Goal: Task Accomplishment & Management: Manage account settings

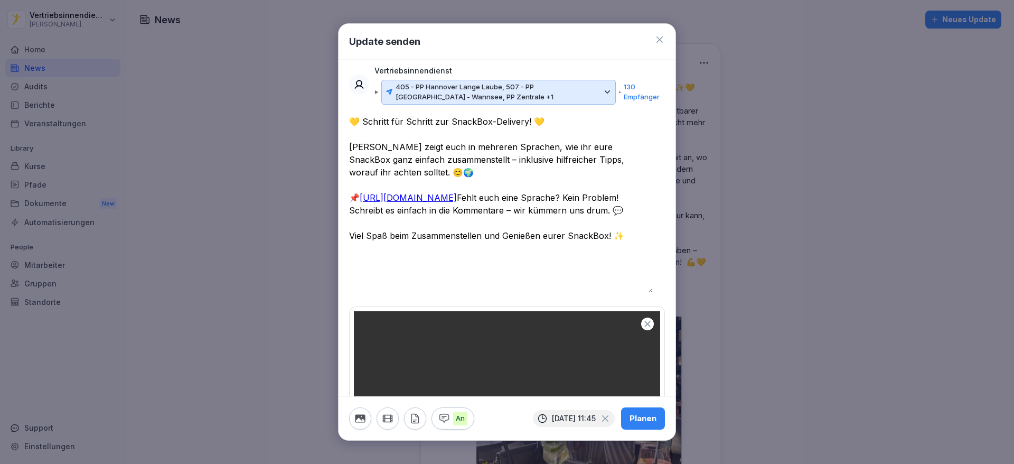
scroll to position [454, 0]
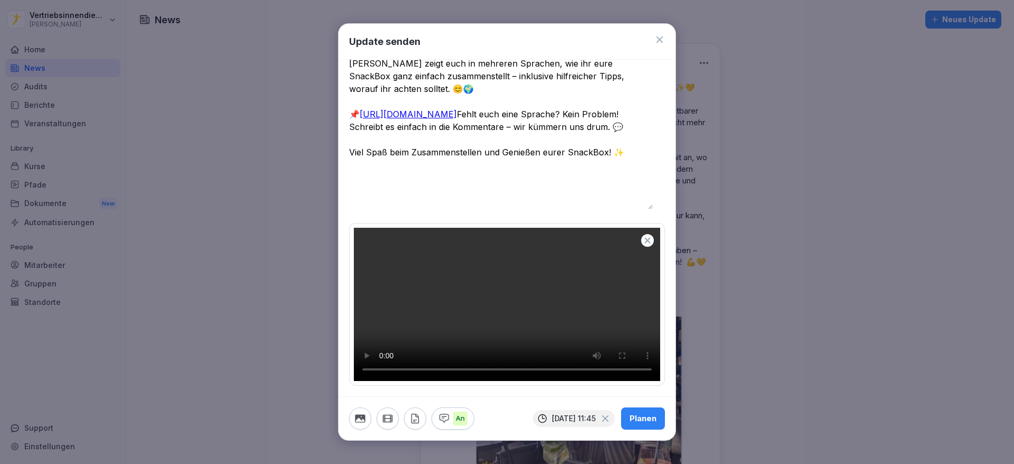
click at [634, 413] on div "Planen" at bounding box center [643, 419] width 27 height 12
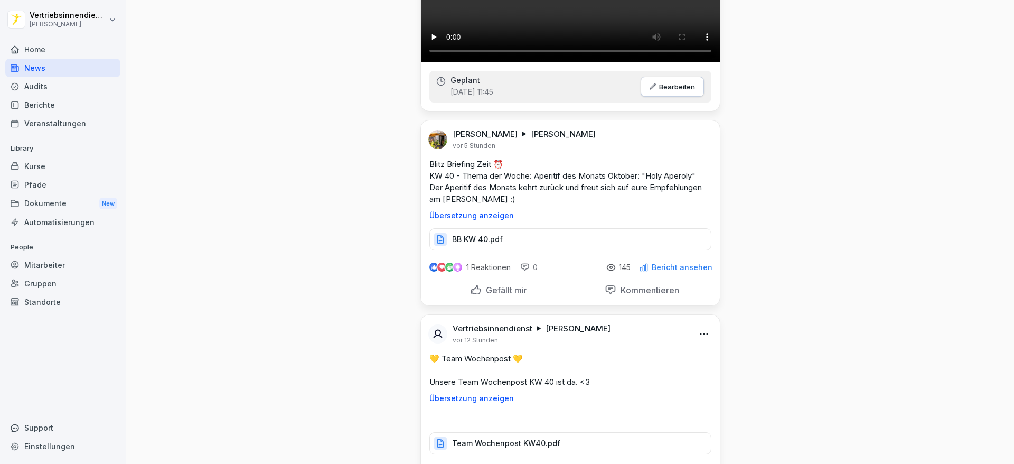
scroll to position [1589, 0]
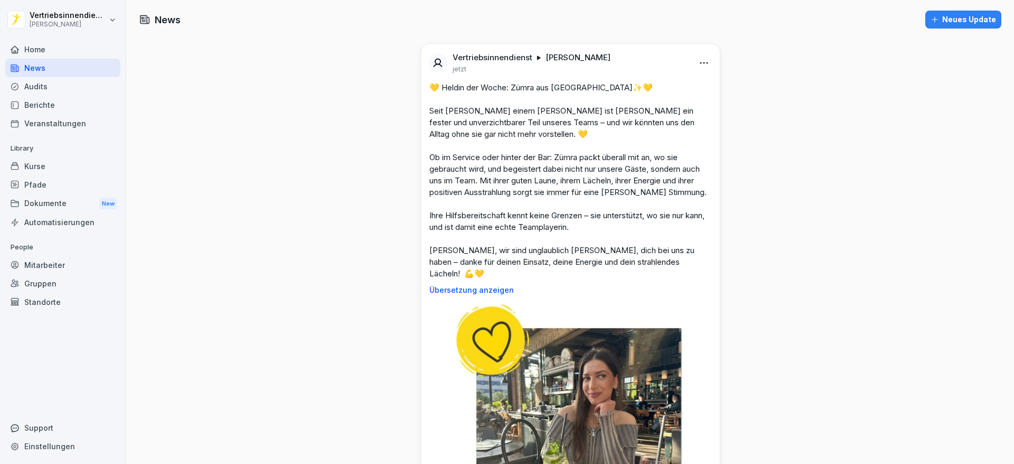
scroll to position [5828, 0]
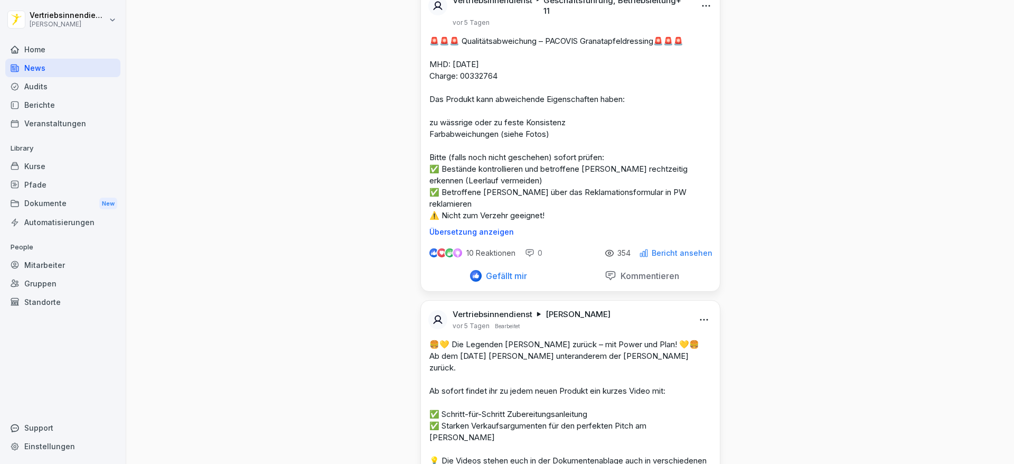
click at [60, 267] on div "Mitarbeiter" at bounding box center [62, 265] width 115 height 18
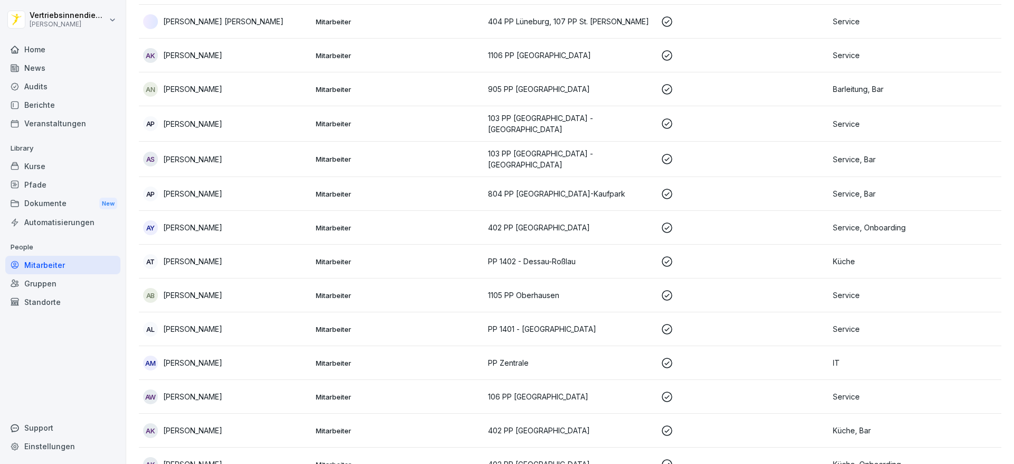
scroll to position [11, 0]
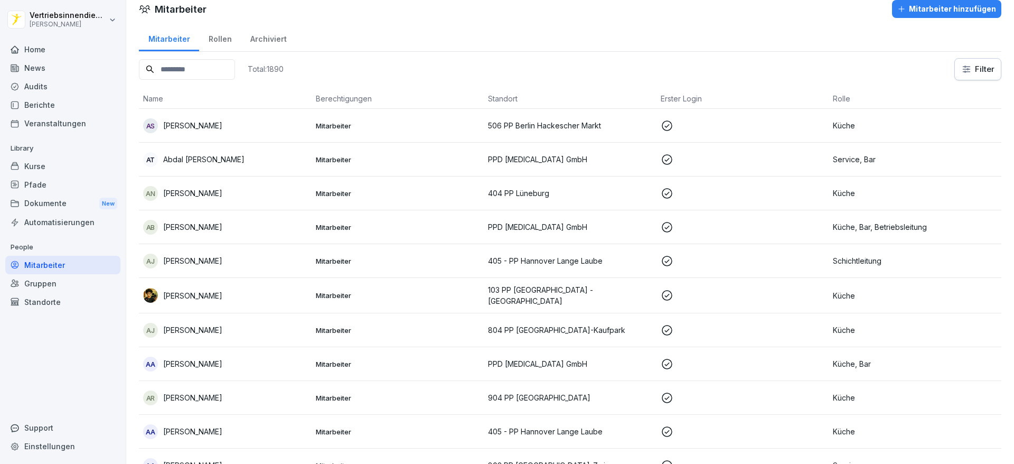
click at [204, 34] on div "Rollen" at bounding box center [220, 37] width 42 height 27
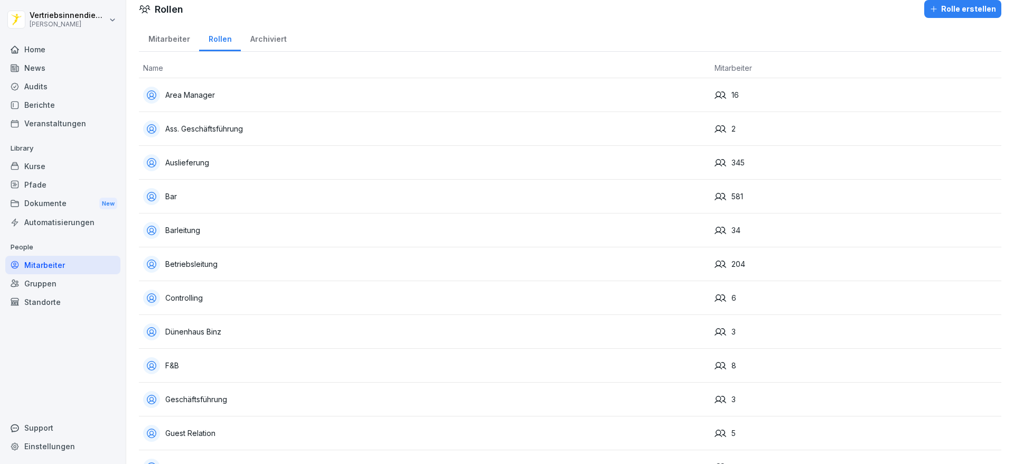
click at [231, 45] on div "Rollen" at bounding box center [220, 37] width 42 height 27
click at [170, 33] on div "Mitarbeiter" at bounding box center [169, 37] width 60 height 27
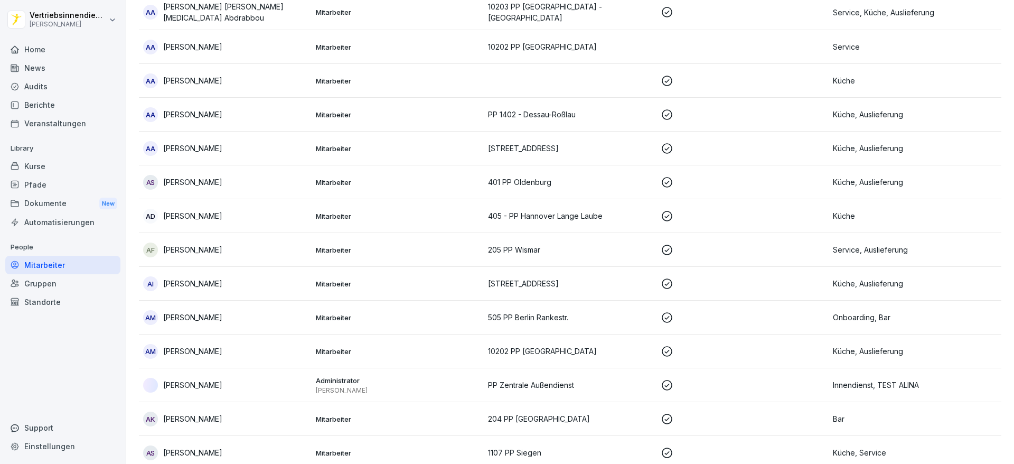
scroll to position [3419, 0]
click at [41, 168] on div "Kurse" at bounding box center [62, 166] width 115 height 18
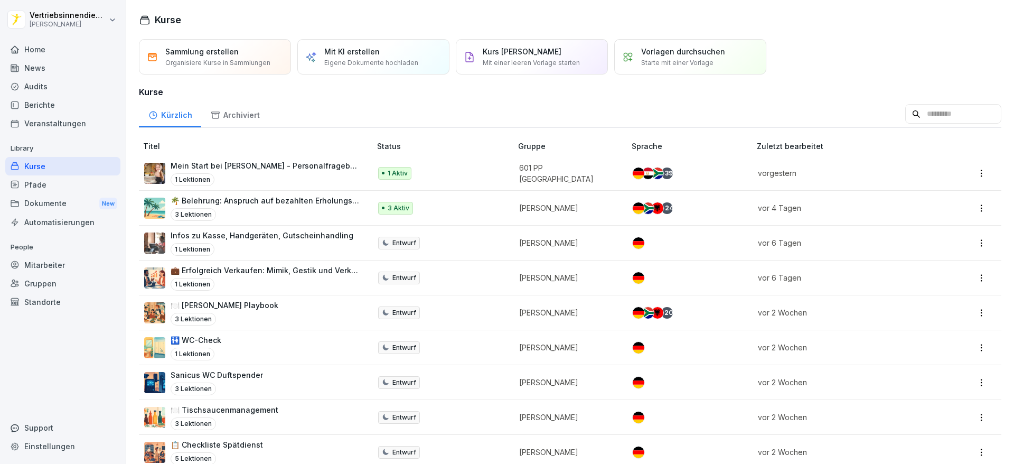
scroll to position [1, 0]
click at [54, 100] on div "Berichte" at bounding box center [62, 105] width 115 height 18
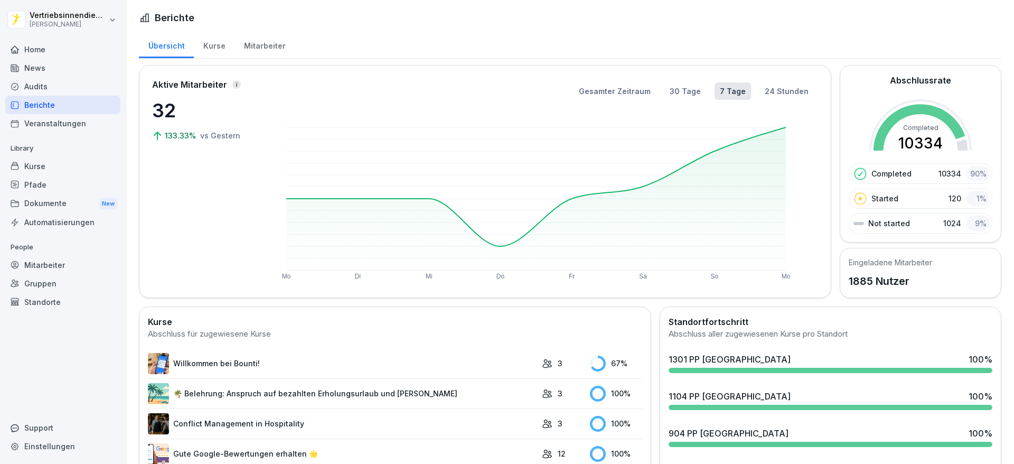
click at [943, 223] on p "1024" at bounding box center [952, 223] width 18 height 11
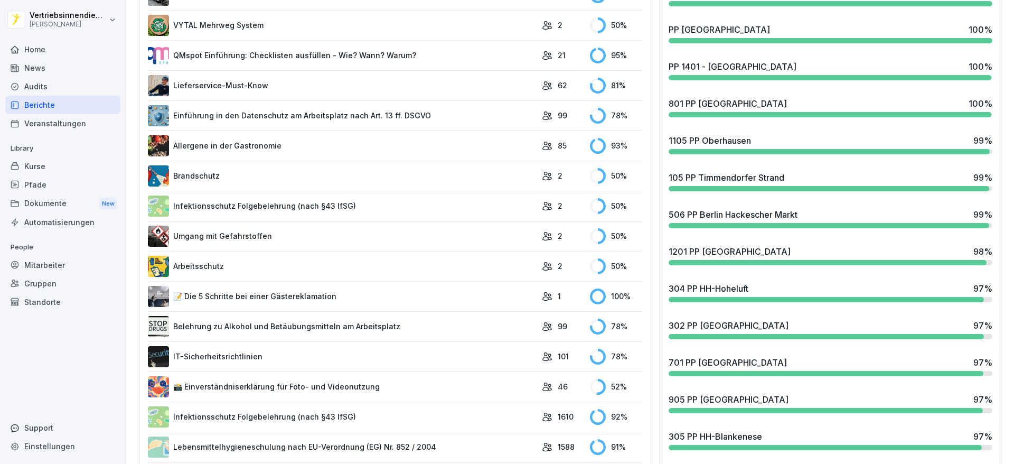
scroll to position [700, 0]
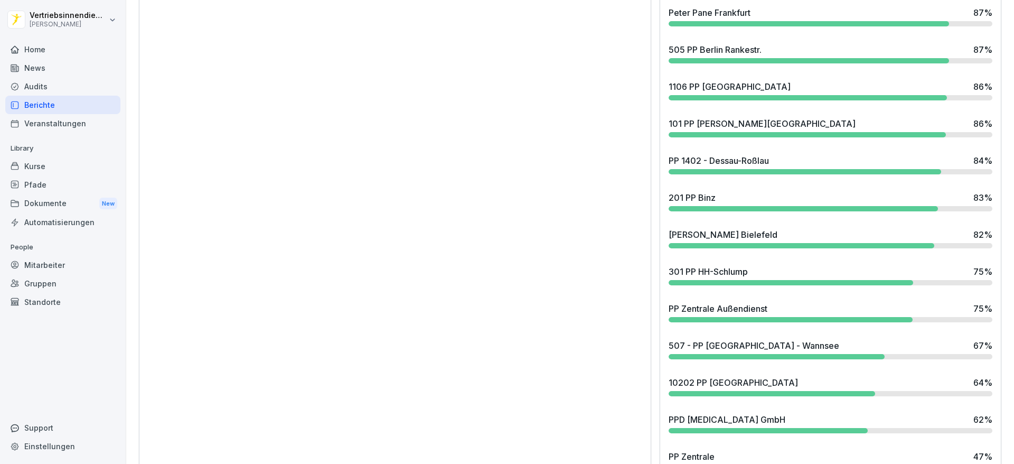
scroll to position [2088, 0]
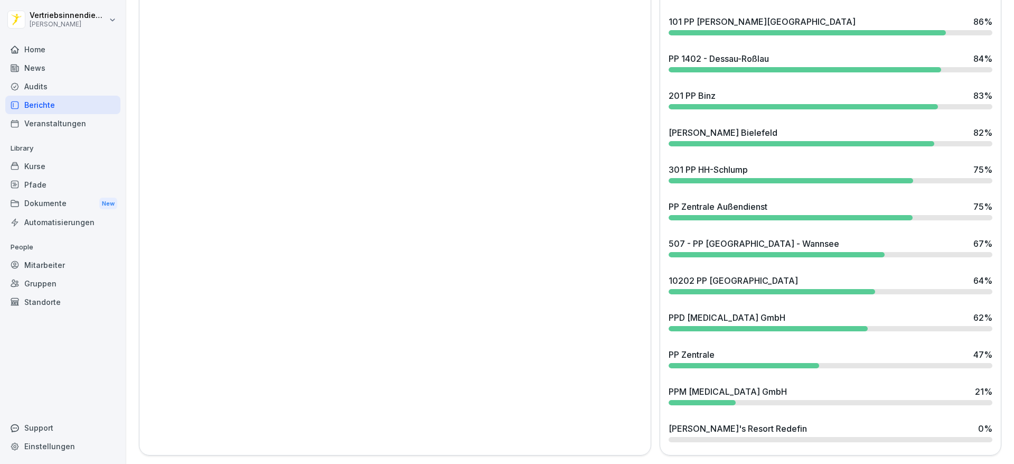
click at [47, 128] on div "Veranstaltungen" at bounding box center [62, 123] width 115 height 18
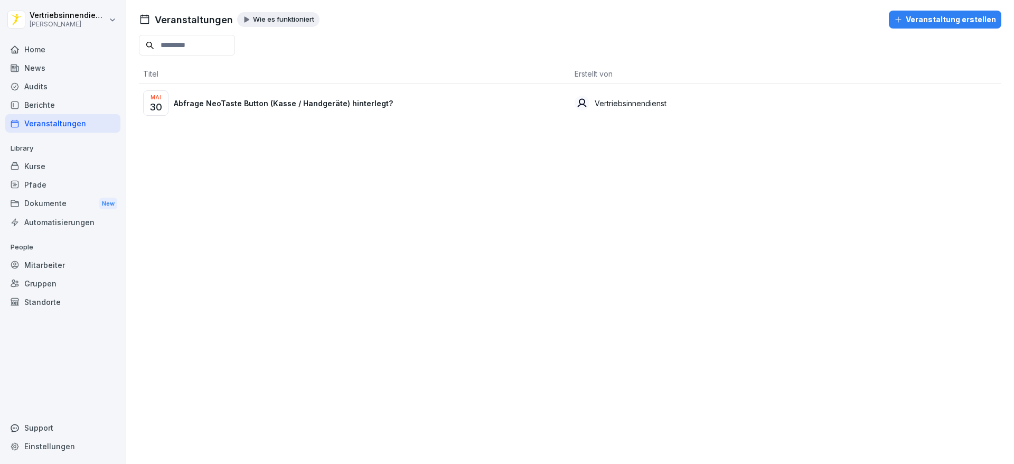
click at [42, 166] on div "Kurse" at bounding box center [62, 166] width 115 height 18
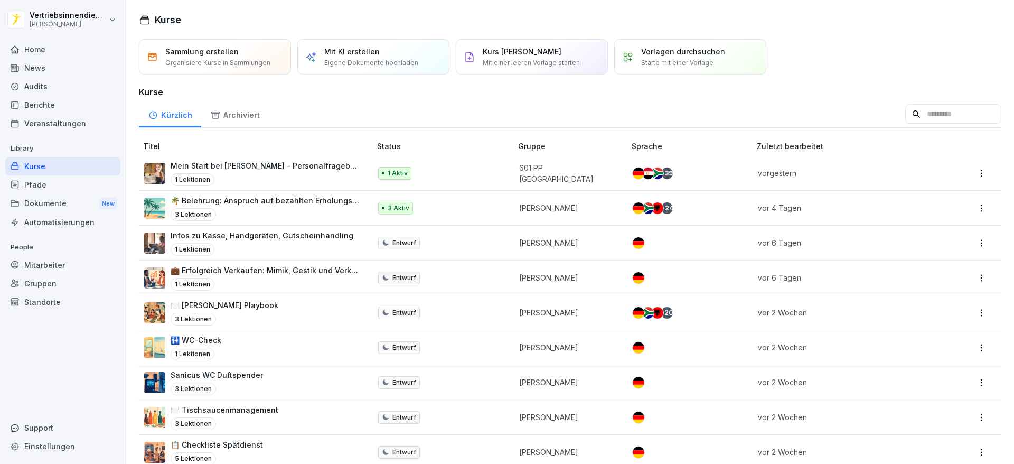
click at [319, 244] on div "1 Lektionen" at bounding box center [262, 249] width 183 height 13
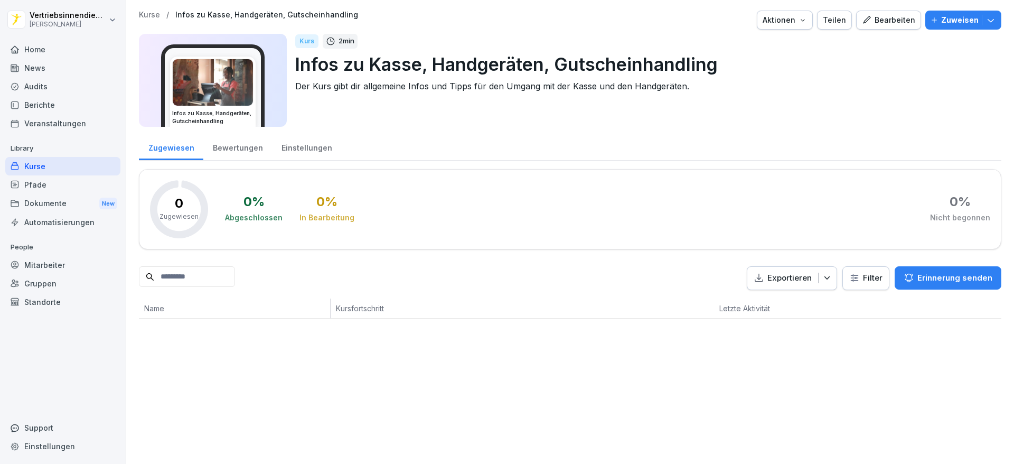
click at [846, 19] on div "Kurse / Infos zu Kasse, Handgeräten, Gutscheinhandling Aktionen Teilen Bearbeit…" at bounding box center [570, 20] width 863 height 19
click at [863, 19] on icon "button" at bounding box center [866, 19] width 7 height 7
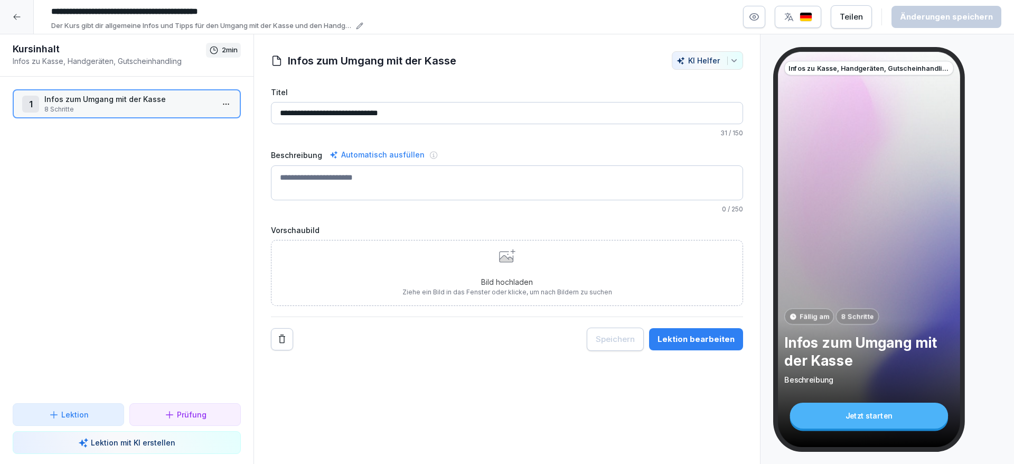
click at [13, 11] on div at bounding box center [17, 17] width 34 height 34
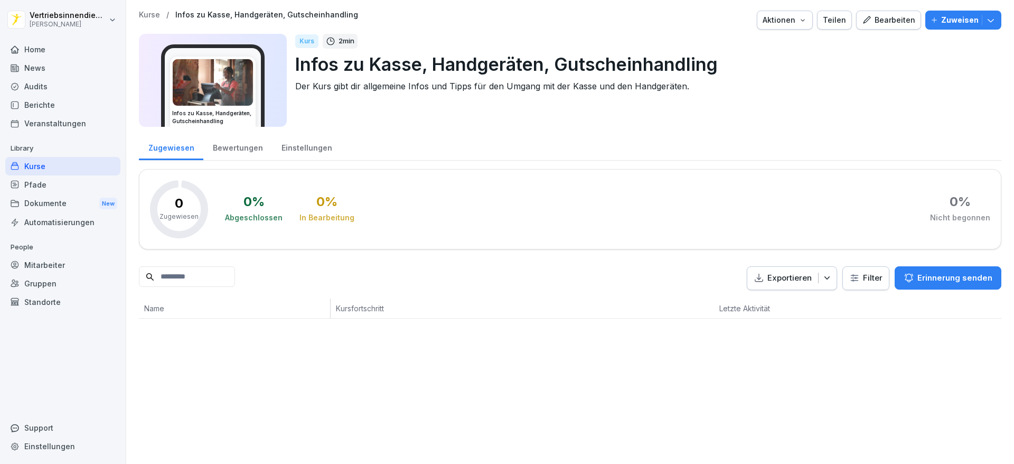
click at [13, 11] on html "Vertriebsinnendienst Peter Pane Home News Audits Berichte Veranstaltungen Libra…" at bounding box center [507, 232] width 1014 height 464
click at [33, 161] on html "Vertriebsinnendienst Peter Pane Home News Audits Berichte Veranstaltungen Libra…" at bounding box center [507, 232] width 1014 height 464
click at [46, 169] on div "Kurse" at bounding box center [62, 166] width 115 height 18
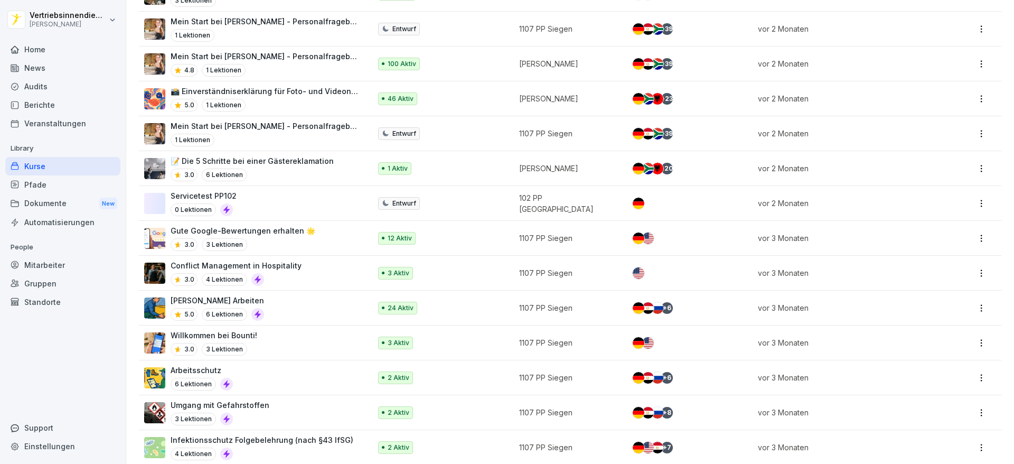
scroll to position [597, 0]
click at [550, 342] on p "1107 PP Siegen" at bounding box center [567, 343] width 96 height 11
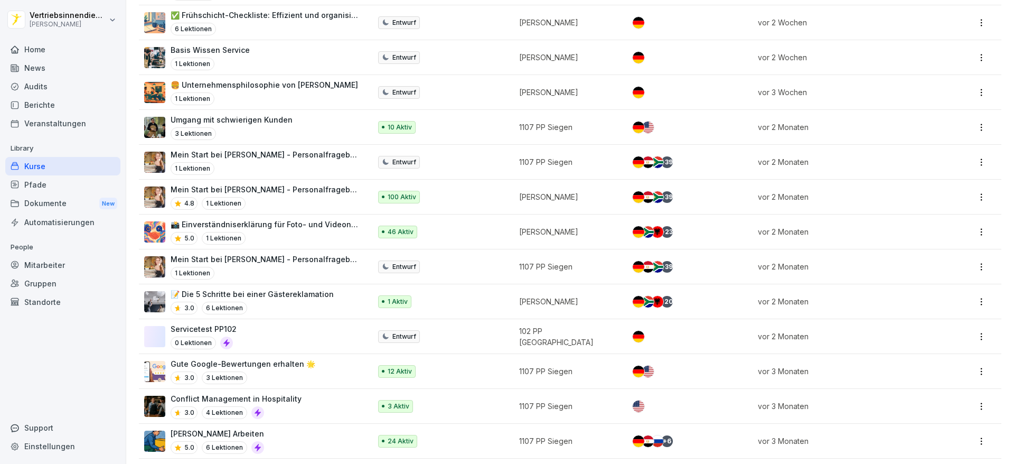
scroll to position [465, 0]
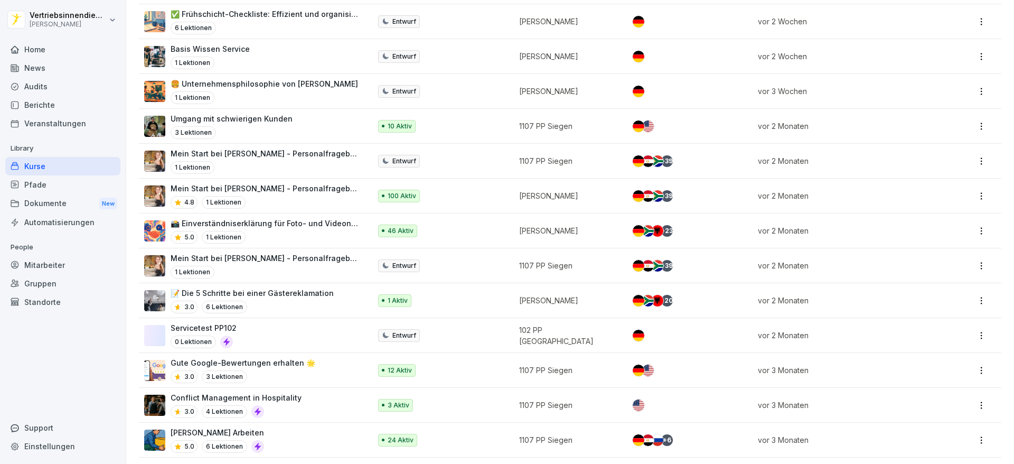
click at [233, 334] on div "Servicetest PP102 0 Lektionen" at bounding box center [204, 335] width 66 height 26
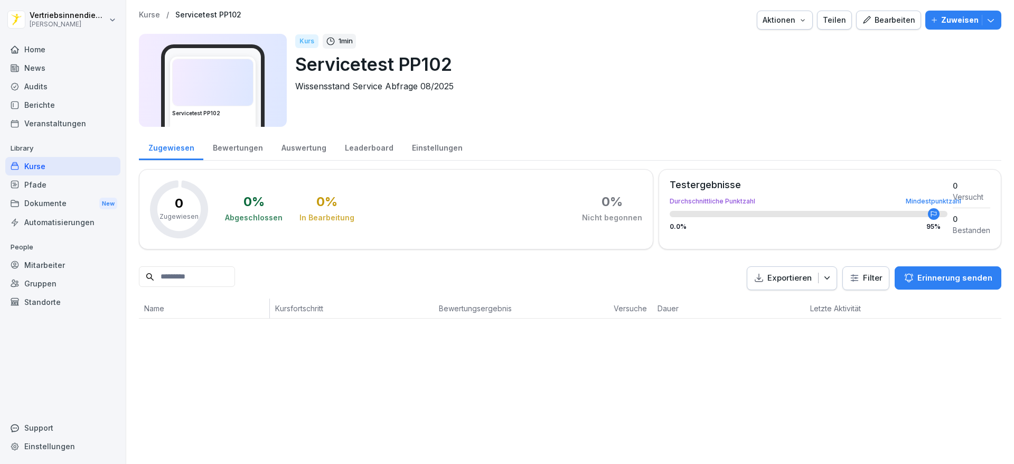
click at [790, 13] on button "Aktionen" at bounding box center [785, 20] width 56 height 19
click at [764, 120] on div "Kurs löschen" at bounding box center [747, 117] width 117 height 18
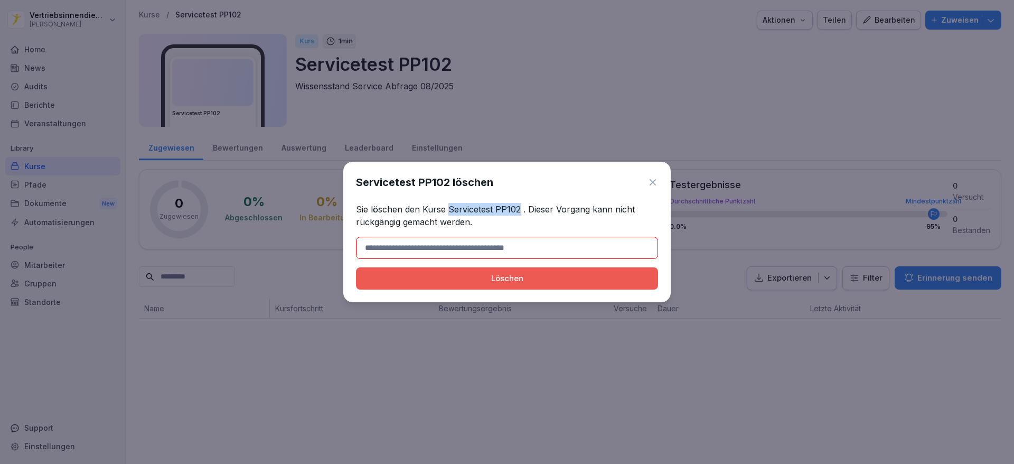
drag, startPoint x: 517, startPoint y: 207, endPoint x: 449, endPoint y: 206, distance: 67.6
click at [449, 206] on p "Sie löschen den Kurse Servicetest PP102 . Dieser Vorgang kann nicht rückgängig …" at bounding box center [507, 215] width 302 height 25
copy p "Servicetest PP102"
click at [465, 250] on input at bounding box center [507, 248] width 302 height 22
paste input "**********"
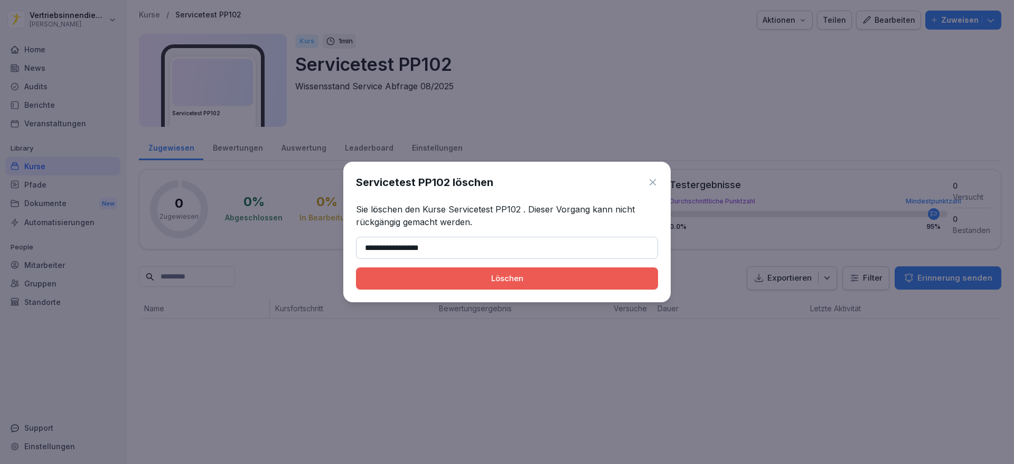
click at [480, 275] on div "Löschen" at bounding box center [507, 279] width 285 height 12
type input "**********"
click at [356, 267] on button "Löschen" at bounding box center [507, 278] width 302 height 22
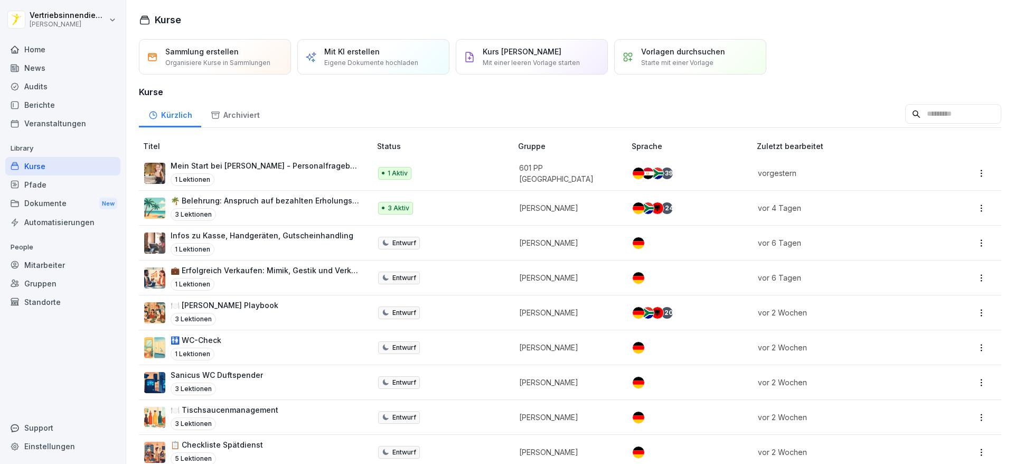
click at [565, 170] on p "601 PP Bremen" at bounding box center [567, 173] width 96 height 22
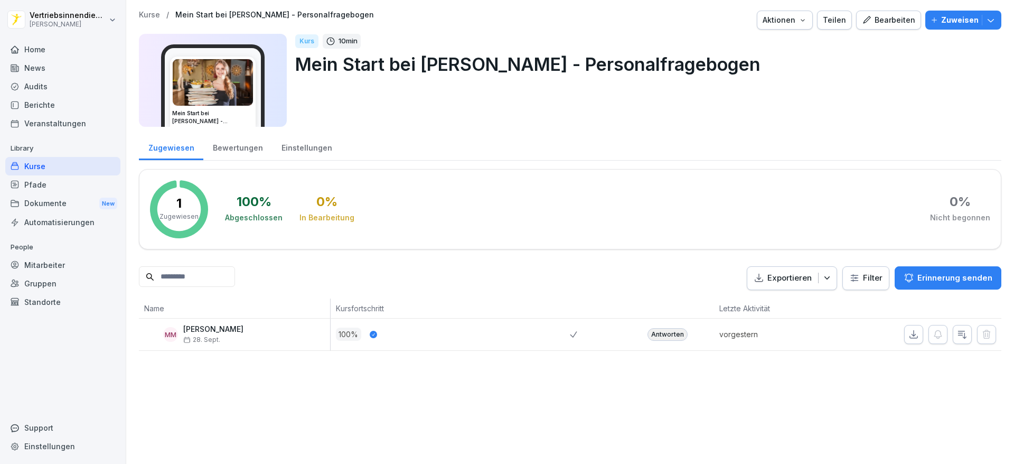
click at [656, 334] on div "Antworten" at bounding box center [668, 334] width 40 height 13
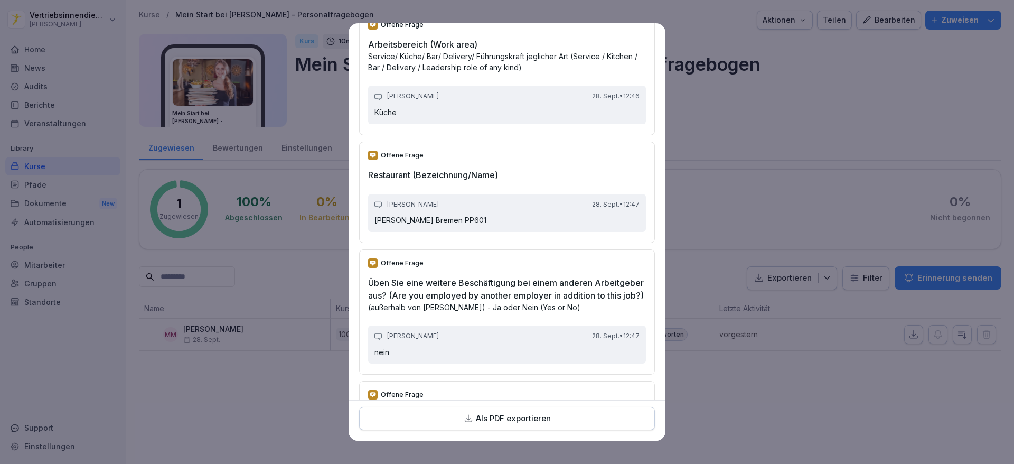
scroll to position [3066, 0]
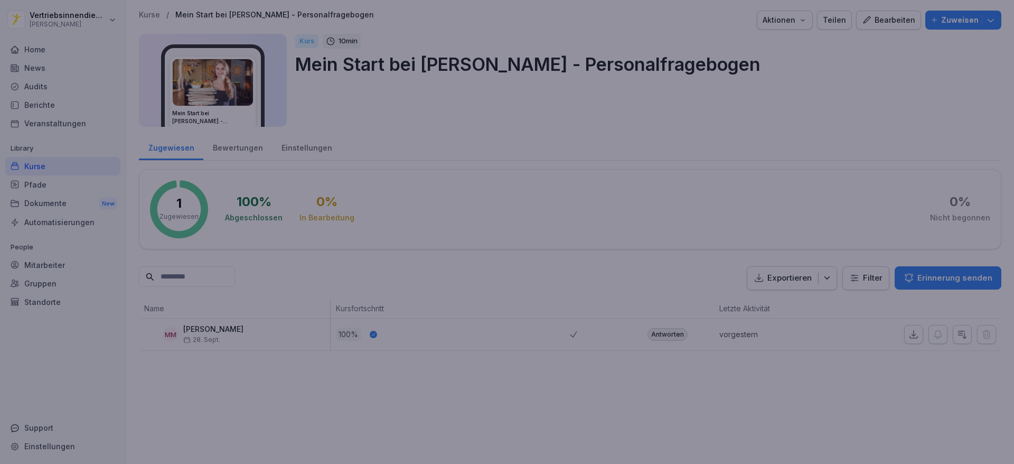
click at [754, 158] on div at bounding box center [507, 232] width 1014 height 464
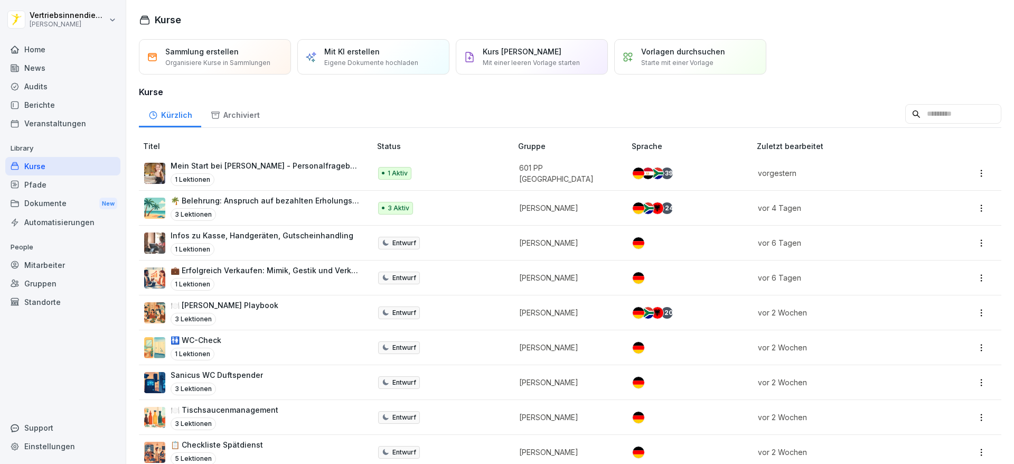
click at [290, 206] on div "🌴 Belehrung: Anspruch auf bezahlten Erholungsurlaub und Fristen 3 Lektionen" at bounding box center [266, 208] width 190 height 26
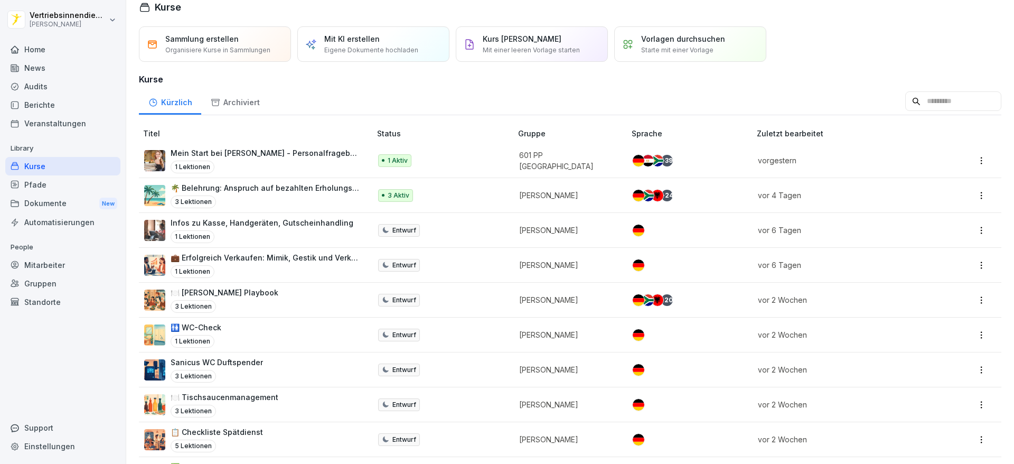
scroll to position [21, 0]
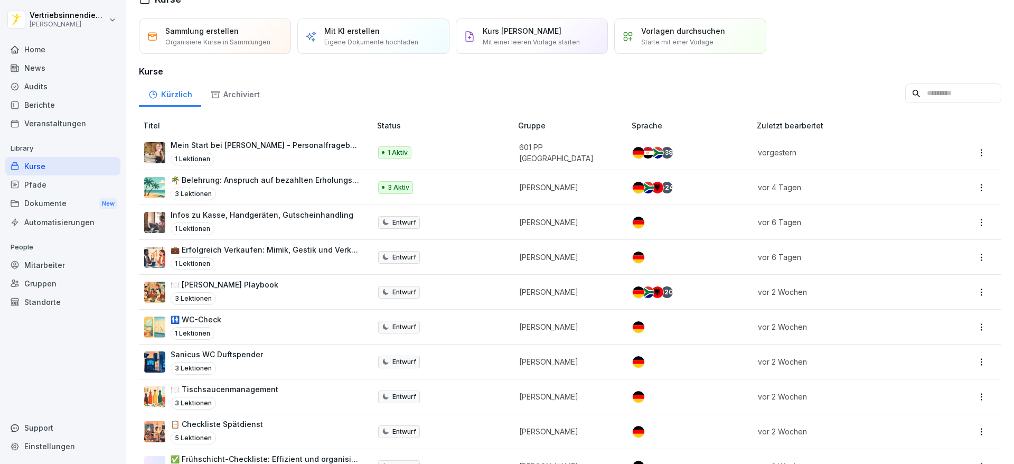
click at [283, 250] on p "💼 Erfolgreich Verkaufen: Mimik, Gestik und Verkaufspaare" at bounding box center [266, 249] width 190 height 11
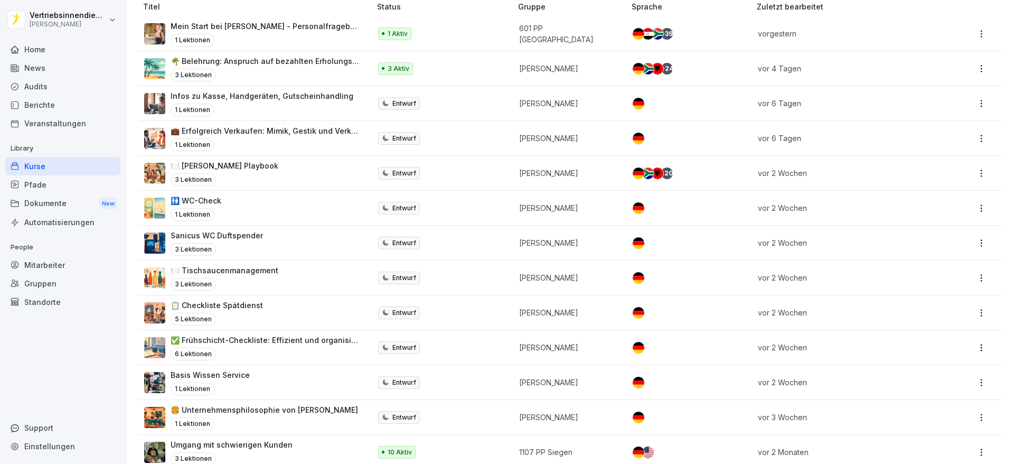
scroll to position [139, 0]
click at [944, 282] on div at bounding box center [966, 278] width 45 height 15
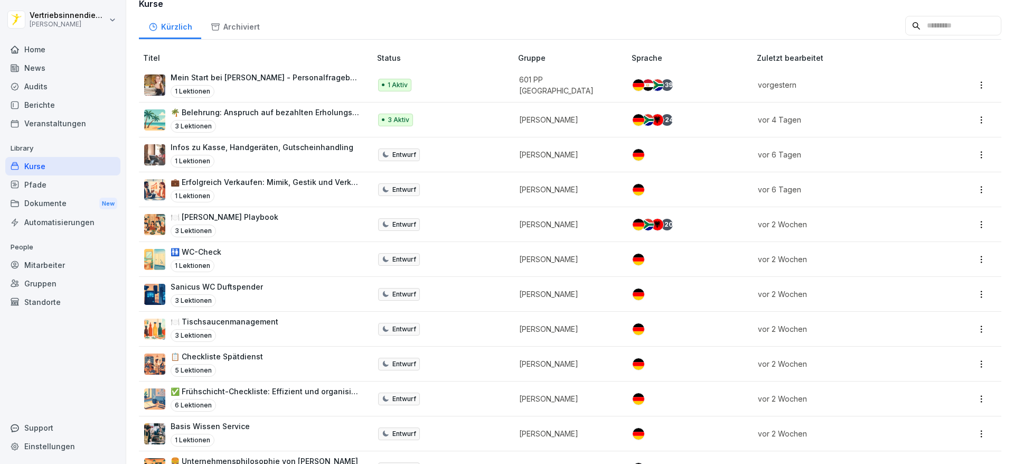
scroll to position [73, 0]
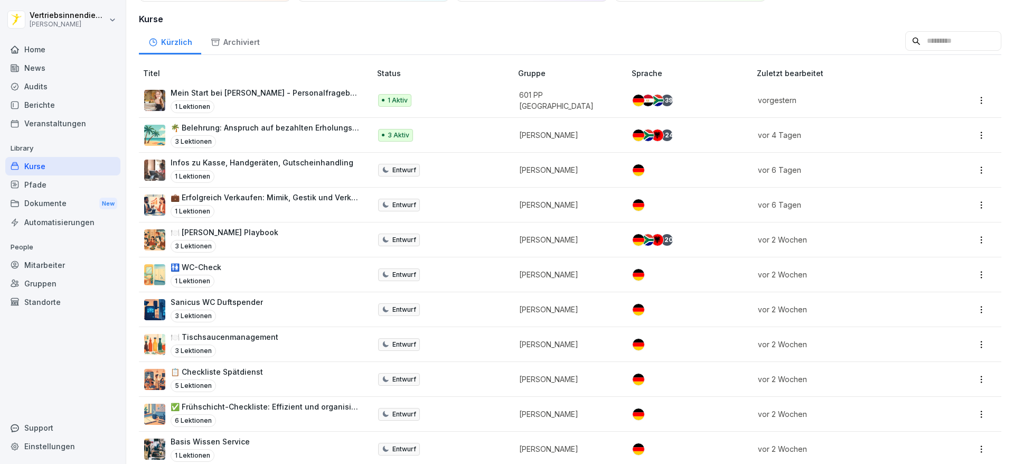
click at [468, 314] on td "Entwurf" at bounding box center [443, 309] width 141 height 35
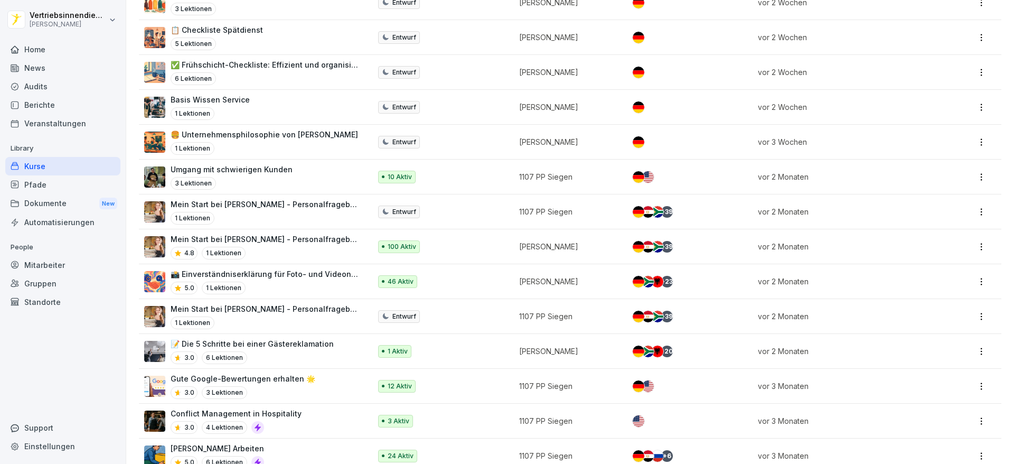
scroll to position [415, 0]
click at [519, 212] on p "1107 PP Siegen" at bounding box center [567, 210] width 96 height 11
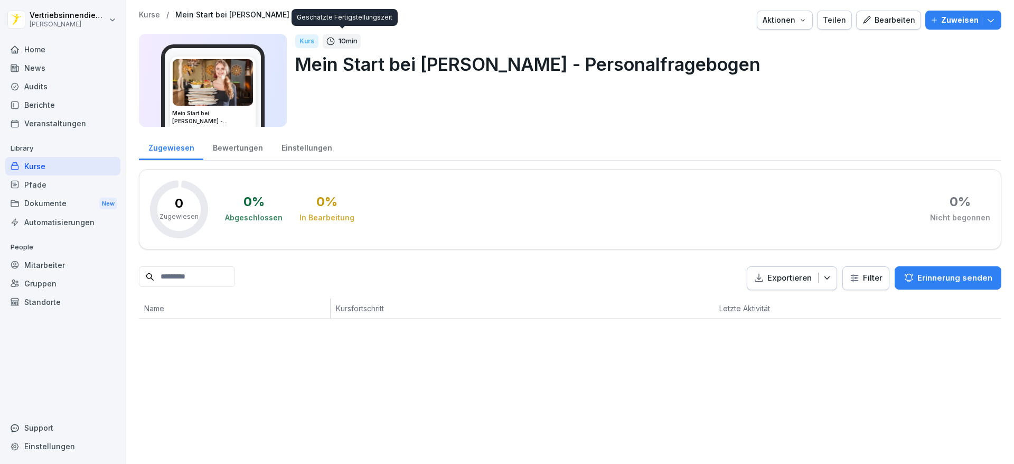
click at [771, 17] on div "Aktionen" at bounding box center [785, 20] width 44 height 12
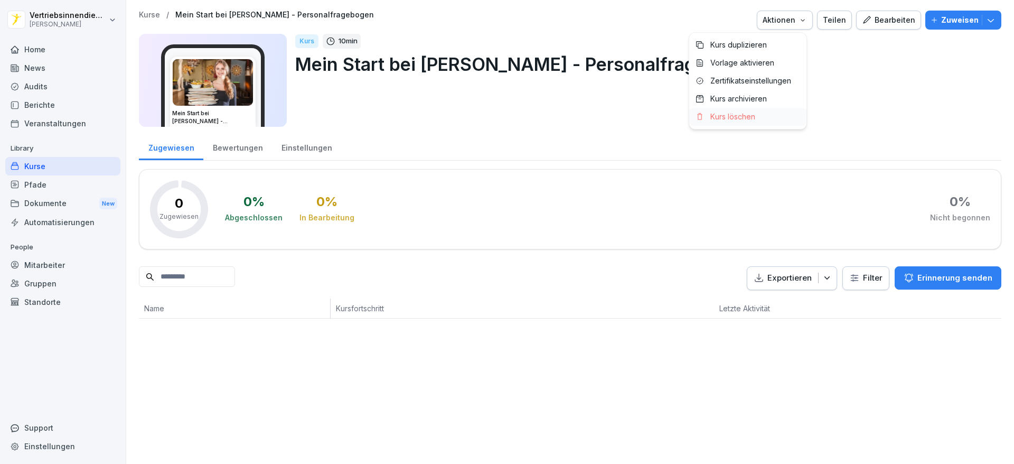
click at [736, 120] on p "Kurs löschen" at bounding box center [733, 117] width 45 height 10
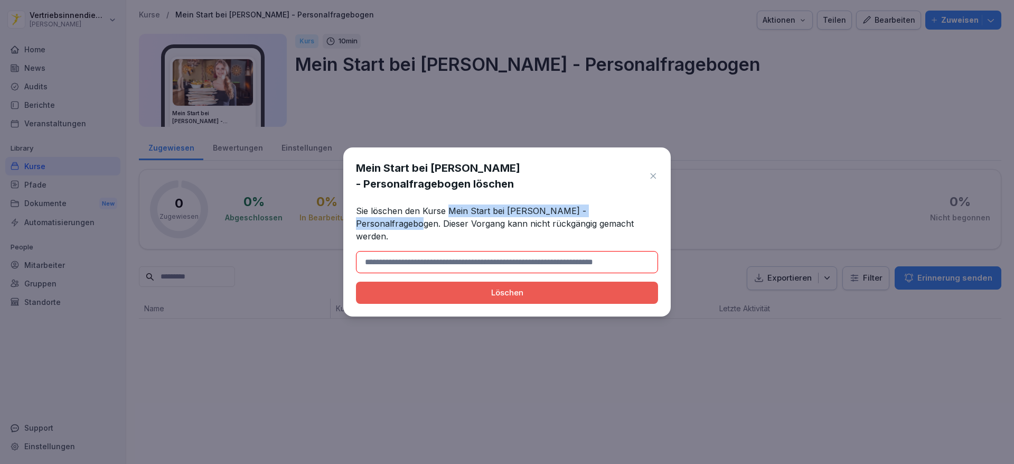
drag, startPoint x: 637, startPoint y: 219, endPoint x: 446, endPoint y: 222, distance: 190.2
click at [446, 222] on p "Sie löschen den Kurse Mein Start bei Peter Pane - Personalfragebogen. Dieser Vo…" at bounding box center [507, 223] width 302 height 38
copy p "Mein Start bei Peter Pane - Personalfragebogen"
click at [429, 255] on input at bounding box center [507, 262] width 302 height 22
paste input "**********"
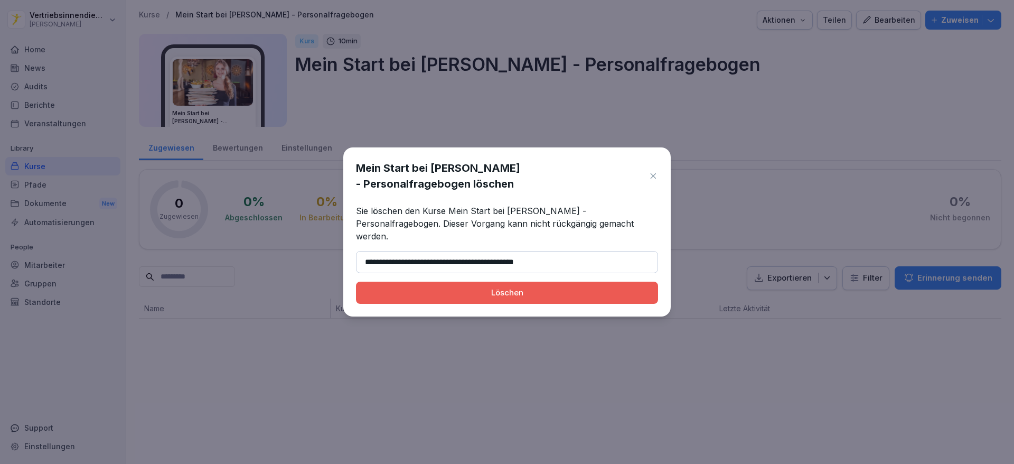
click at [356, 282] on button "Löschen" at bounding box center [507, 293] width 302 height 22
type input "**********"
click at [356, 282] on button "Löschen" at bounding box center [507, 293] width 302 height 22
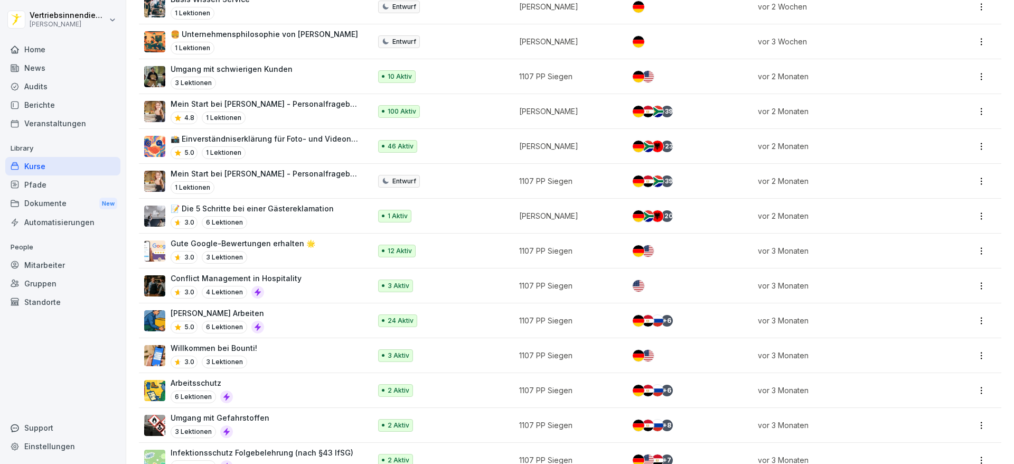
scroll to position [545, 0]
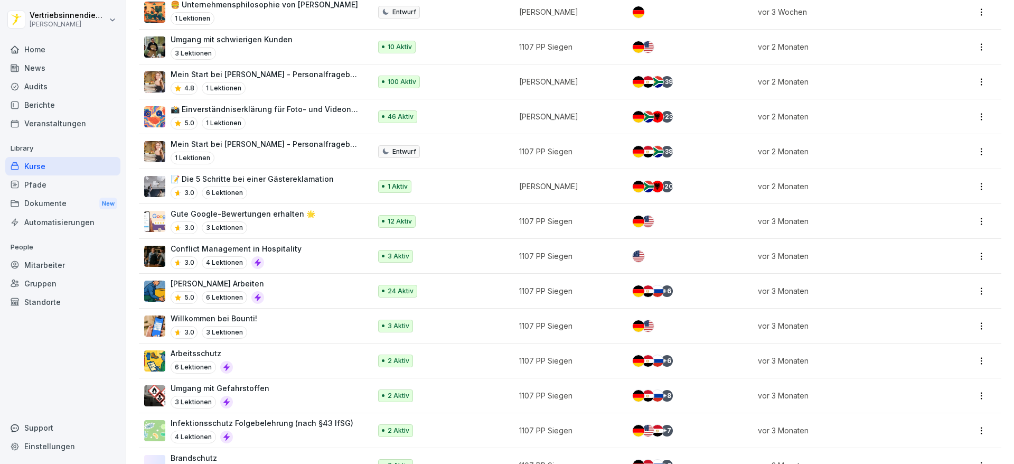
click at [521, 259] on p "1107 PP Siegen" at bounding box center [567, 255] width 96 height 11
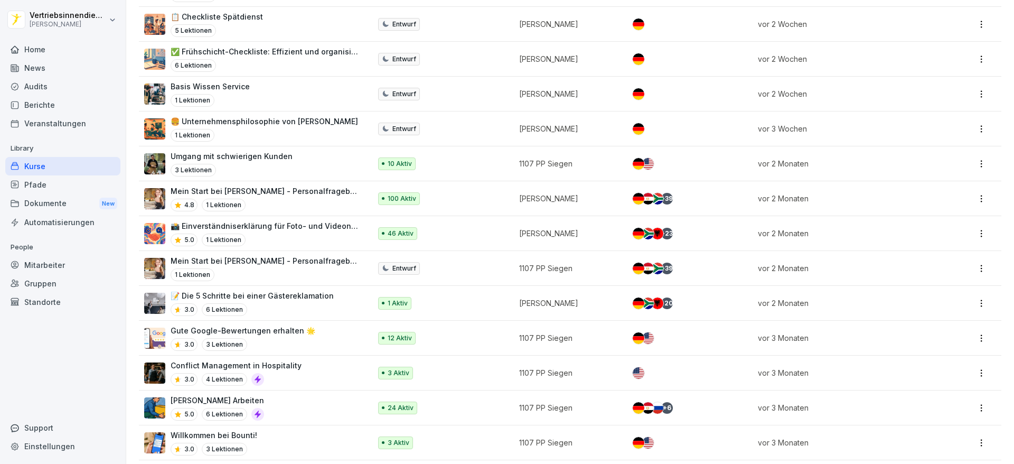
scroll to position [428, 0]
click at [549, 167] on p "1107 PP Siegen" at bounding box center [567, 163] width 96 height 11
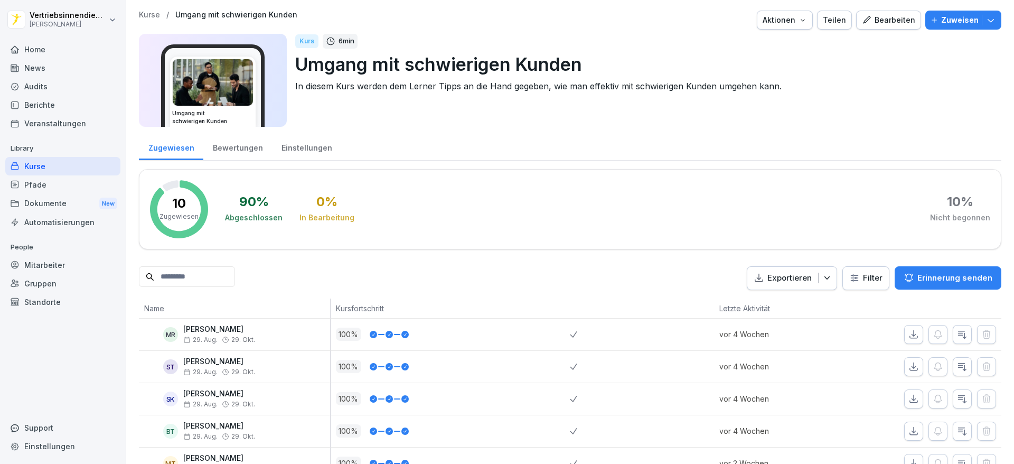
click at [787, 15] on div "Aktionen" at bounding box center [785, 20] width 44 height 12
click at [768, 114] on div "Kurs löschen" at bounding box center [747, 117] width 117 height 18
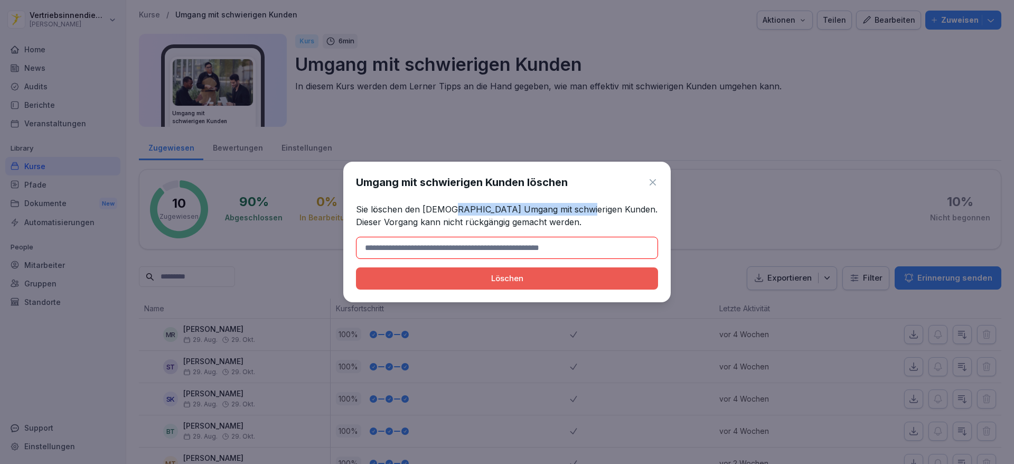
drag, startPoint x: 581, startPoint y: 207, endPoint x: 447, endPoint y: 207, distance: 133.7
click at [447, 207] on p "Sie löschen den Kurse Umgang mit schwierigen Kunden. Dieser Vorgang kann nicht …" at bounding box center [507, 215] width 302 height 25
copy p "Umgang mit schwierigen Kunden"
click at [452, 251] on input at bounding box center [507, 248] width 302 height 22
paste input "**********"
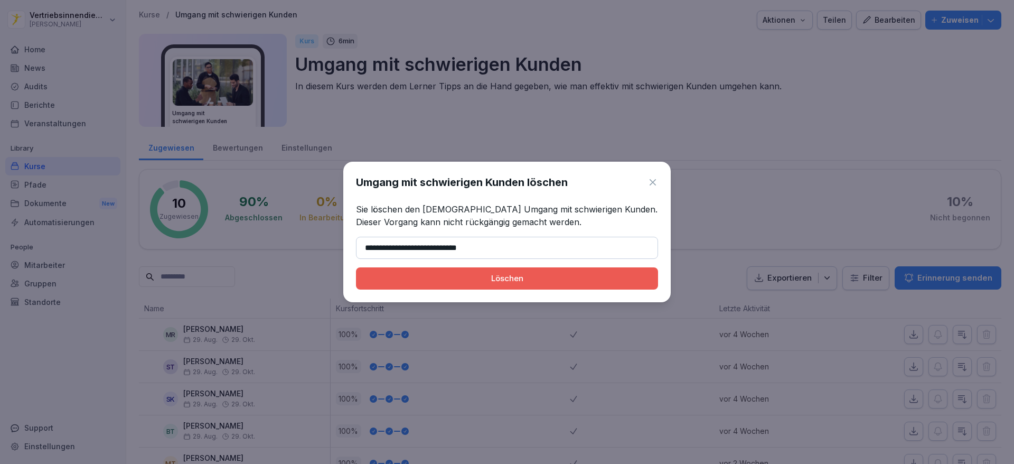
type input "**********"
click at [462, 275] on div "Löschen" at bounding box center [507, 279] width 285 height 12
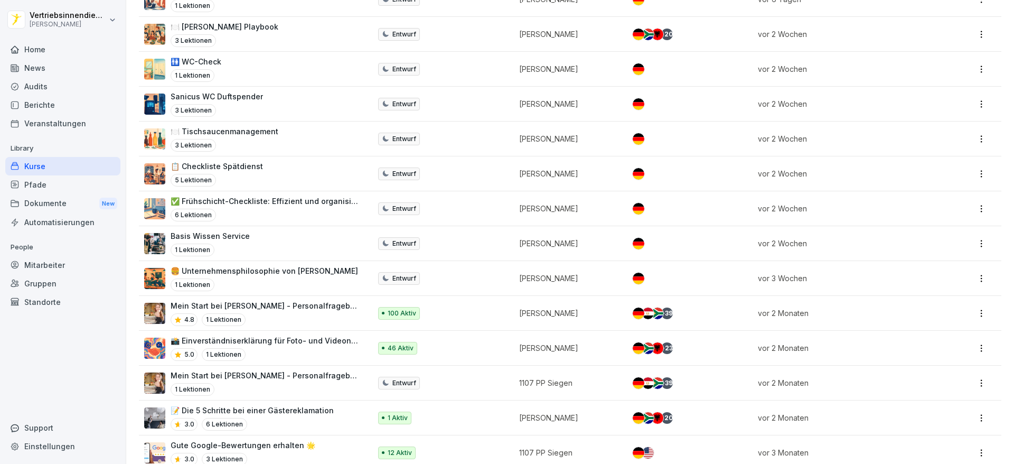
scroll to position [353, 0]
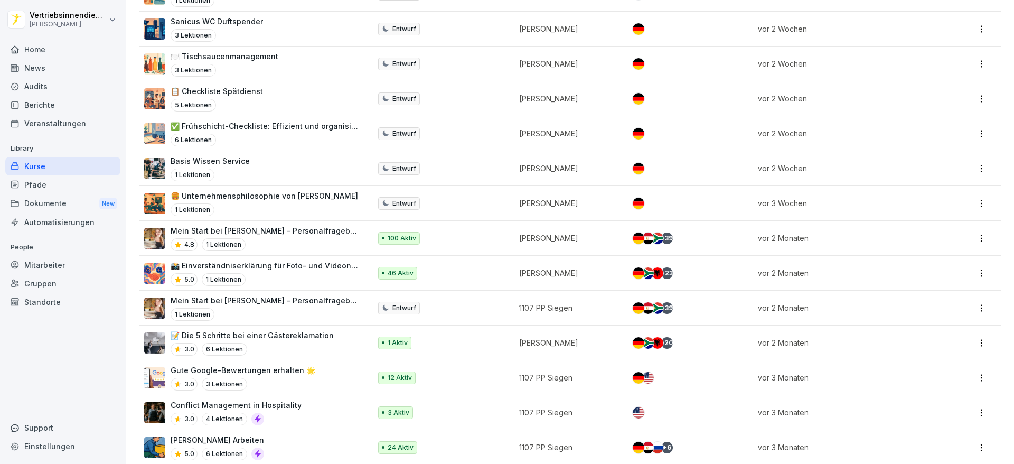
click at [442, 296] on td "Entwurf" at bounding box center [443, 308] width 141 height 35
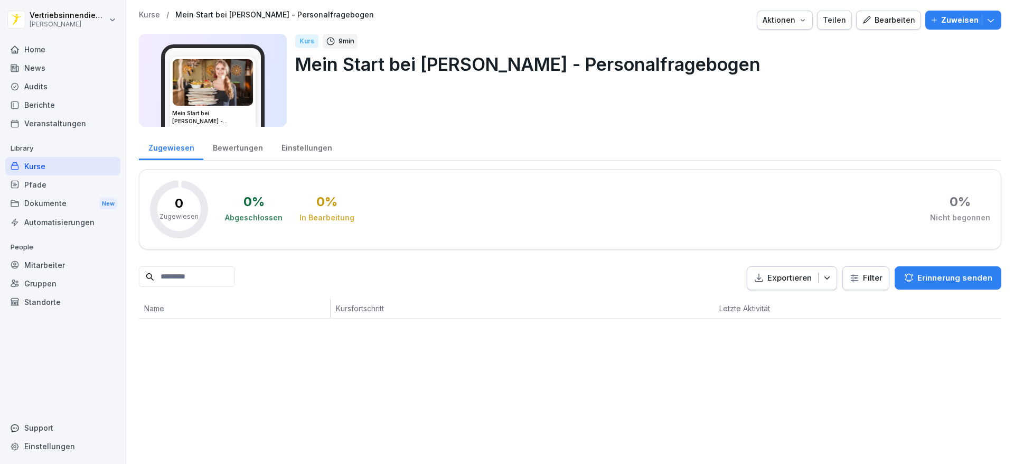
click at [799, 19] on icon "button" at bounding box center [803, 20] width 8 height 8
click at [754, 118] on p "Kurs löschen" at bounding box center [733, 117] width 45 height 10
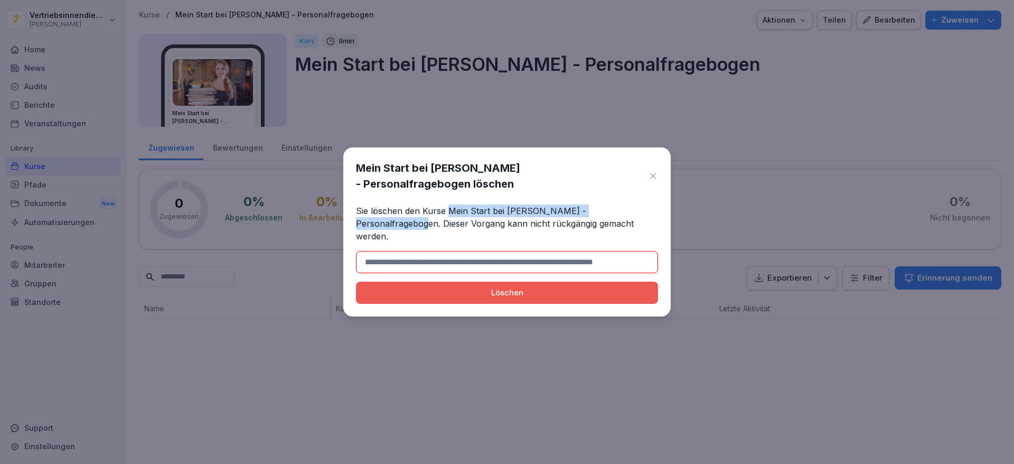
drag, startPoint x: 640, startPoint y: 214, endPoint x: 448, endPoint y: 215, distance: 191.8
click at [448, 215] on p "Sie löschen den Kurse Mein Start bei Peter Pane - Personalfragebogen. Dieser Vo…" at bounding box center [507, 223] width 302 height 38
copy p "Mein Start bei Peter Pane - Personalfragebogen."
click at [435, 256] on input at bounding box center [507, 262] width 302 height 22
paste input "**********"
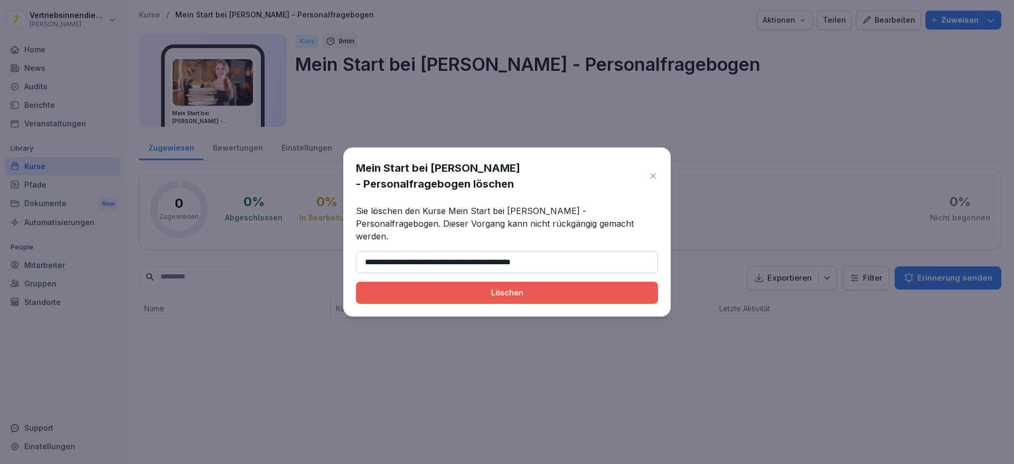
type input "**********"
click at [356, 282] on button "Löschen" at bounding box center [507, 293] width 302 height 22
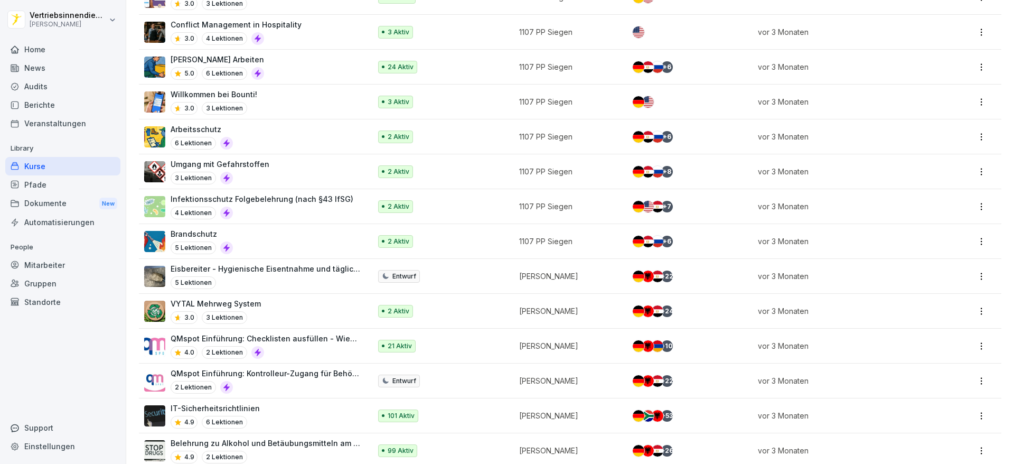
scroll to position [700, 0]
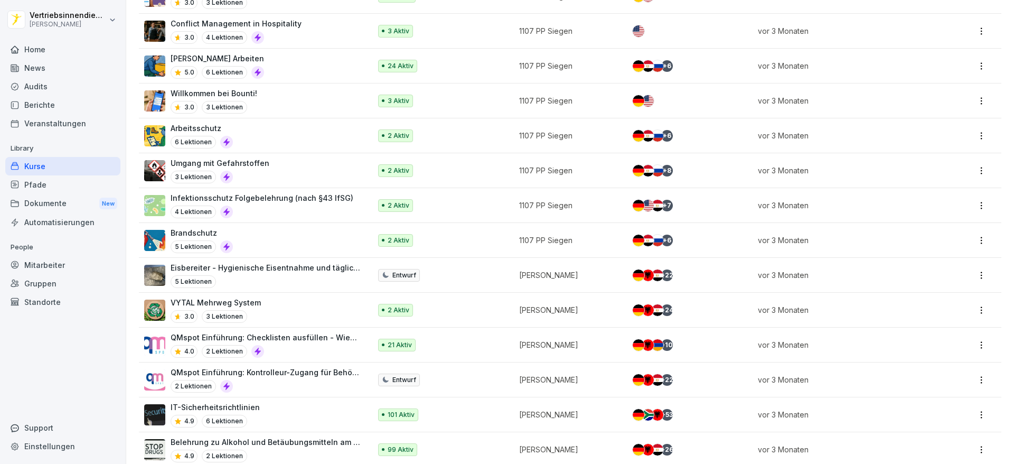
click at [463, 237] on div "2 Aktiv" at bounding box center [439, 240] width 123 height 13
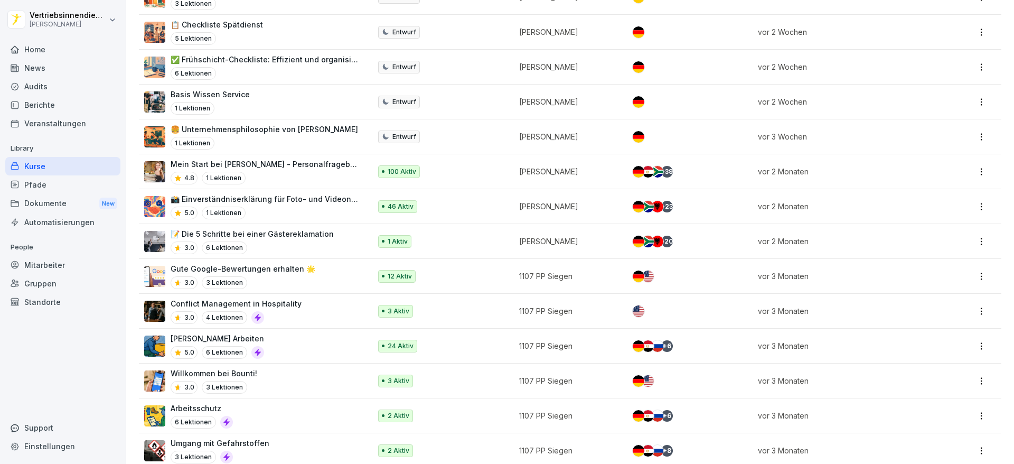
scroll to position [422, 0]
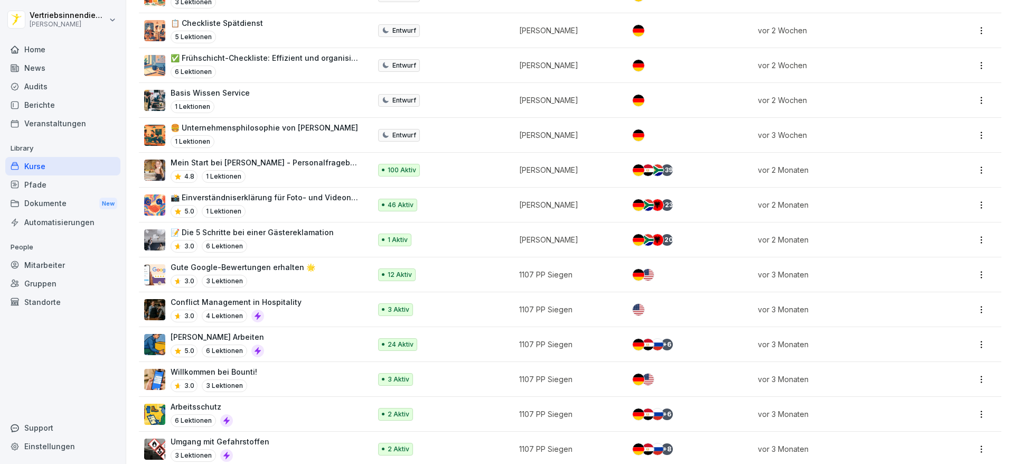
click at [396, 207] on p "46 Aktiv" at bounding box center [401, 205] width 26 height 10
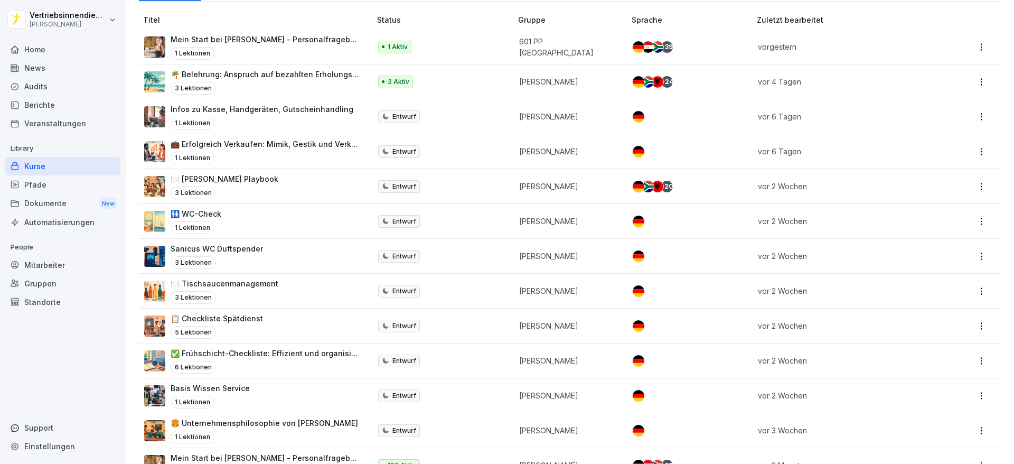
scroll to position [125, 0]
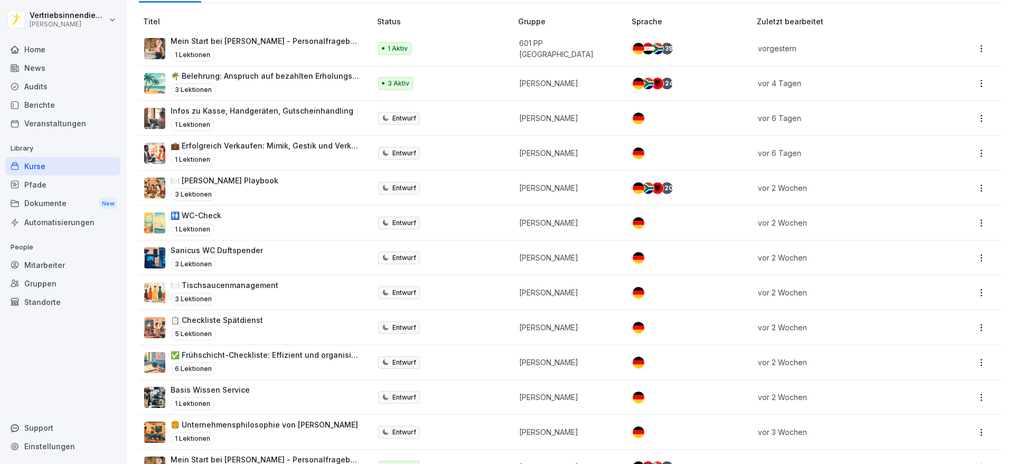
click at [59, 56] on div "Home" at bounding box center [62, 49] width 115 height 18
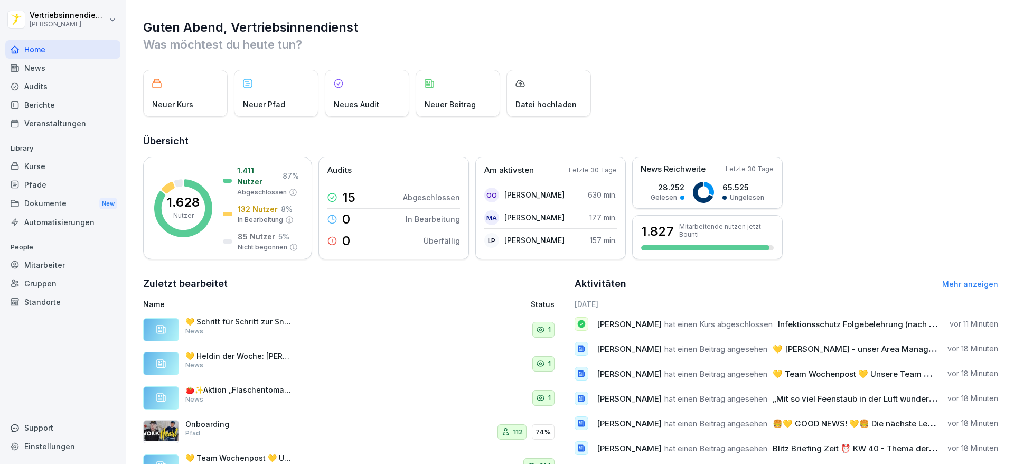
scroll to position [1, 0]
click at [50, 73] on div "News" at bounding box center [62, 68] width 115 height 18
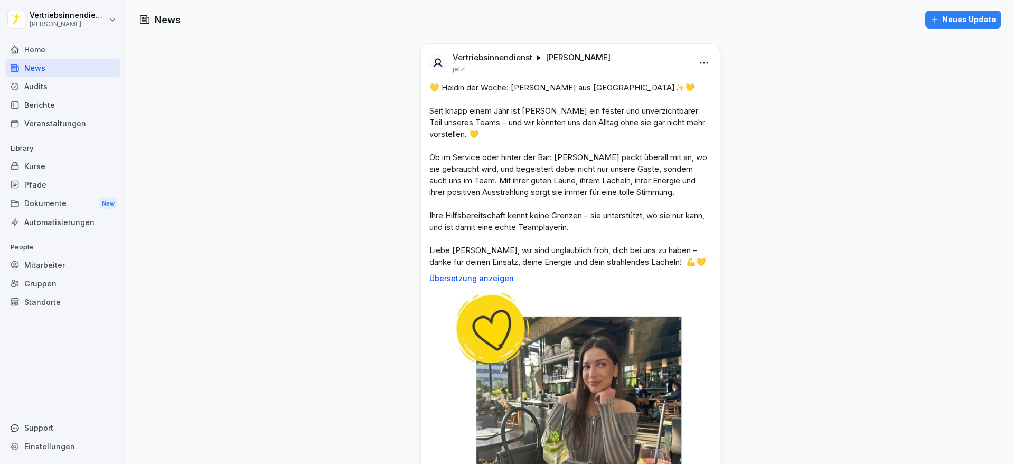
scroll to position [1, 0]
